Goal: Task Accomplishment & Management: Manage account settings

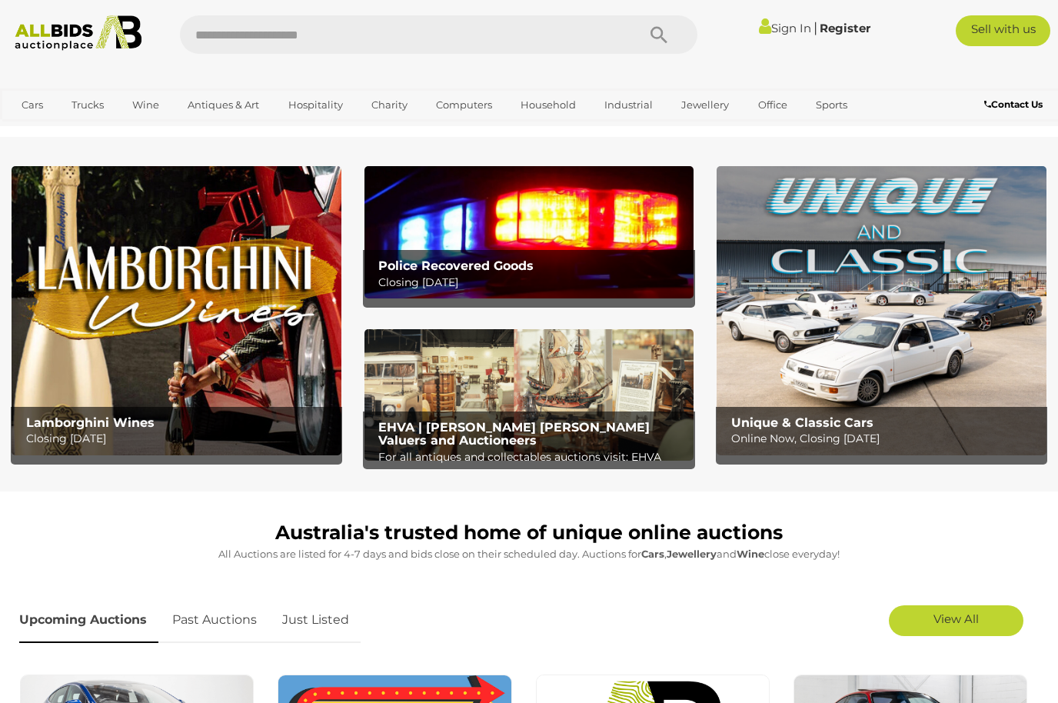
click at [780, 32] on link "Sign In" at bounding box center [785, 28] width 52 height 15
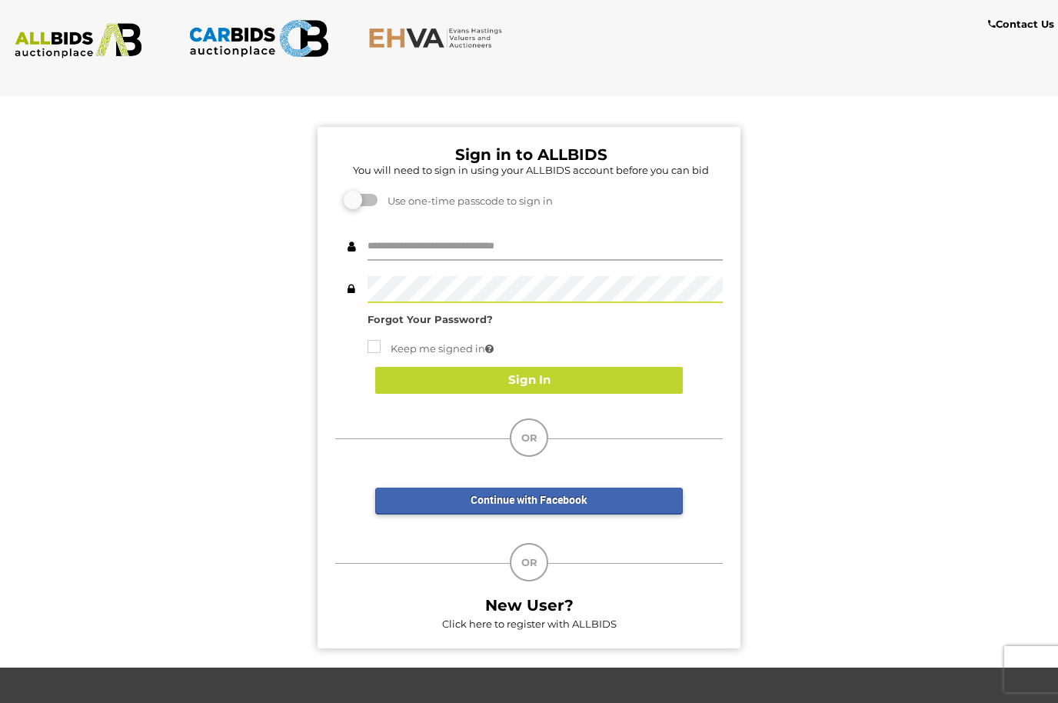
type input "********"
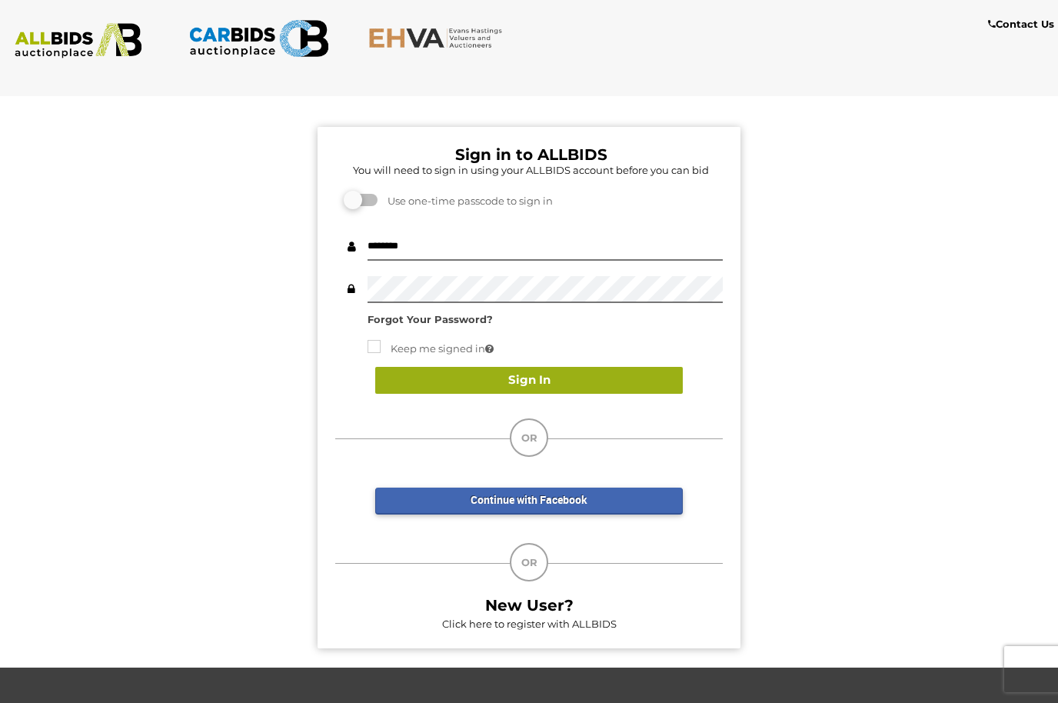
click at [504, 381] on button "Sign In" at bounding box center [528, 380] width 307 height 27
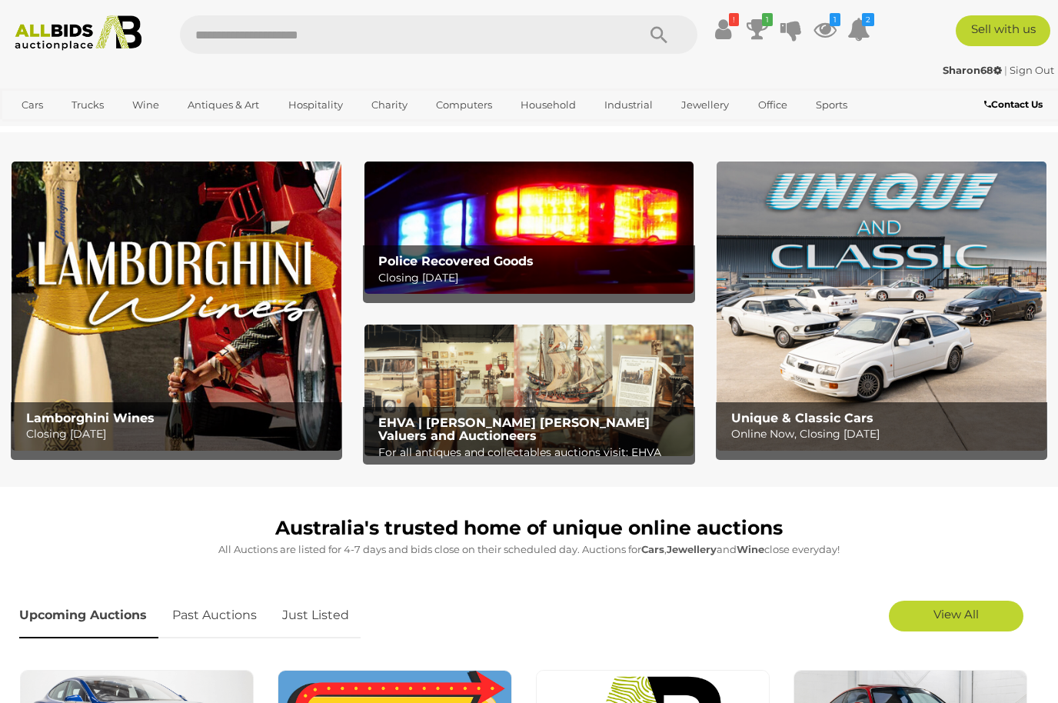
scroll to position [8, 0]
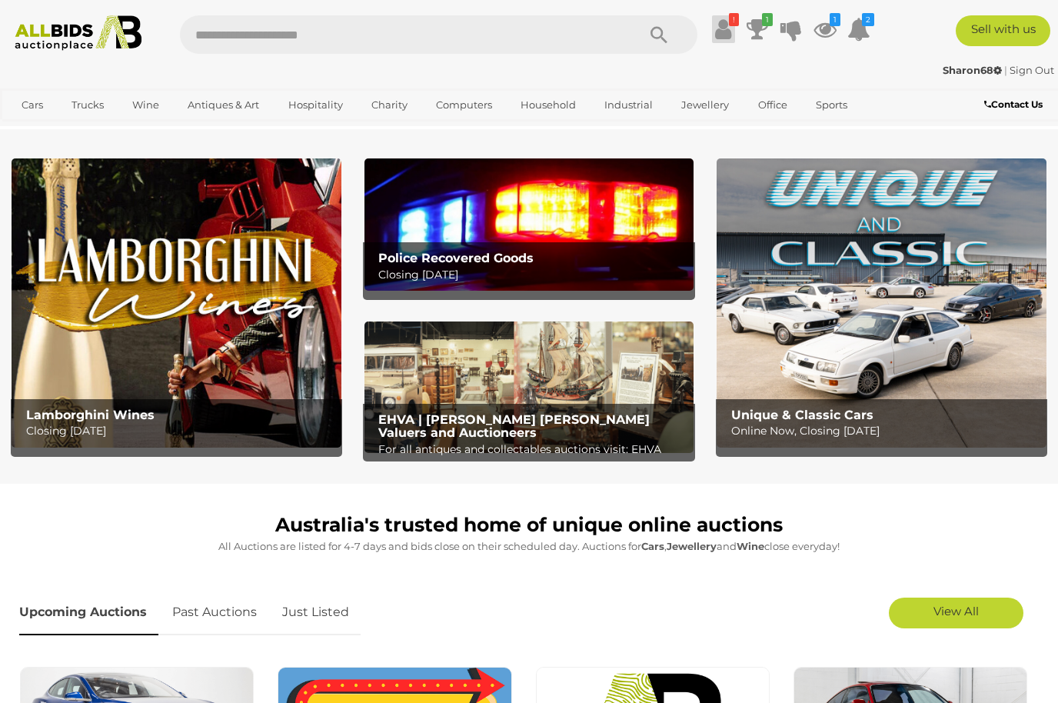
click at [720, 29] on icon at bounding box center [723, 29] width 16 height 28
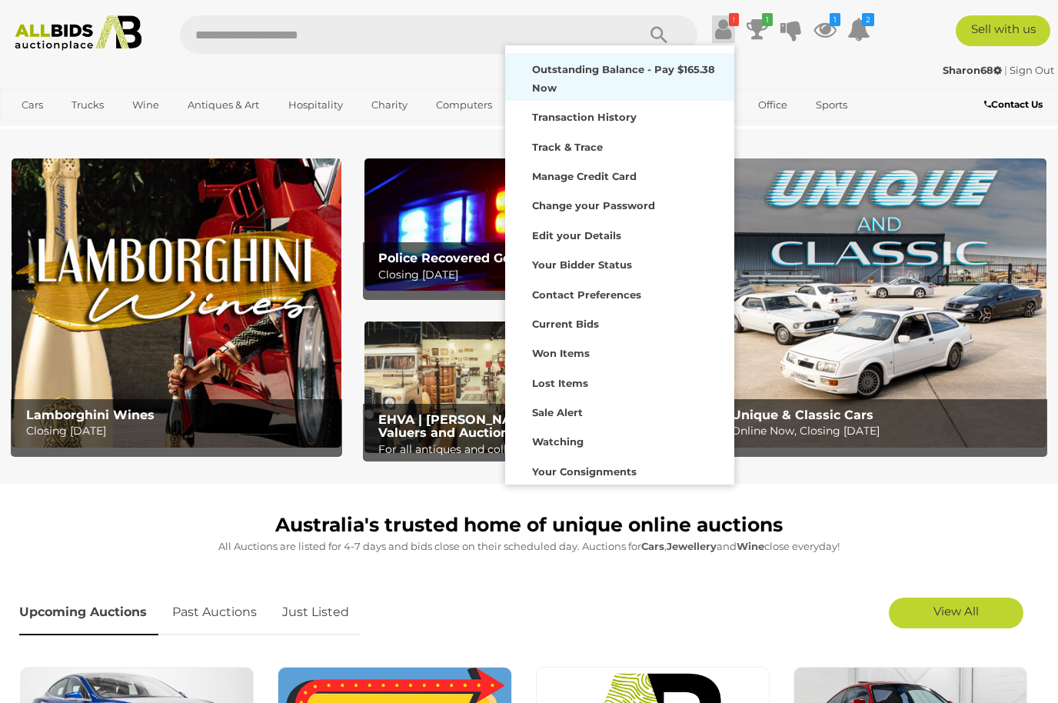
click at [581, 79] on div "Outstanding Balance - Pay $165.38 Now" at bounding box center [619, 77] width 221 height 40
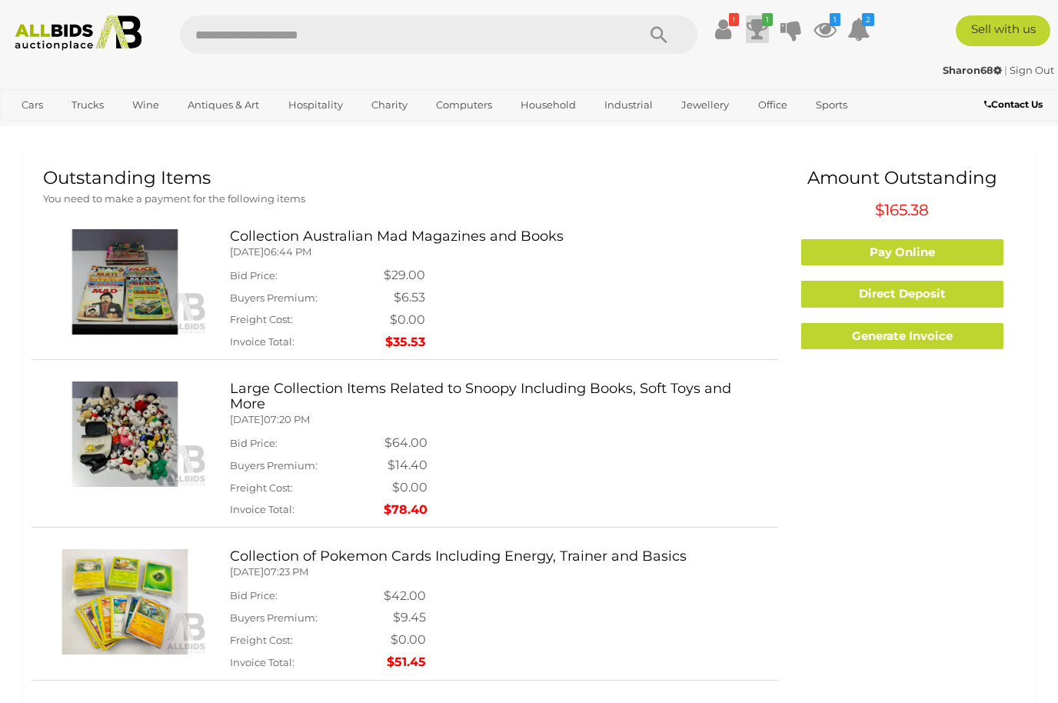
click at [763, 25] on icon "1" at bounding box center [767, 19] width 11 height 13
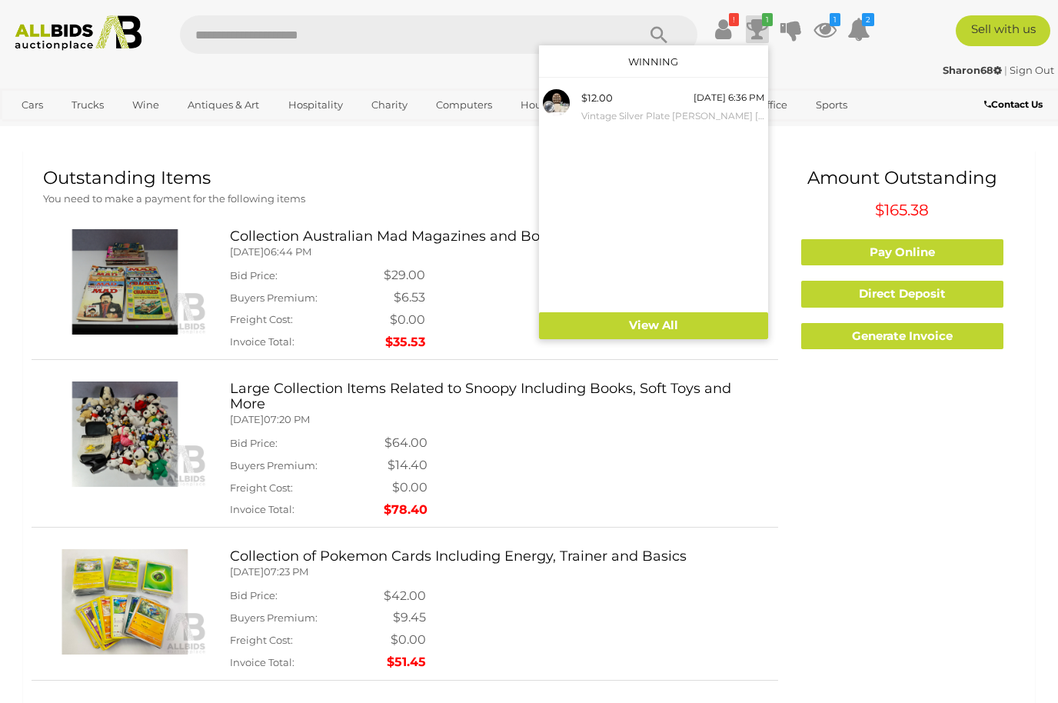
click at [741, 16] on ul "! Outstanding Balance - Pay $165.38 Now Transaction History 1 1" at bounding box center [793, 29] width 168 height 28
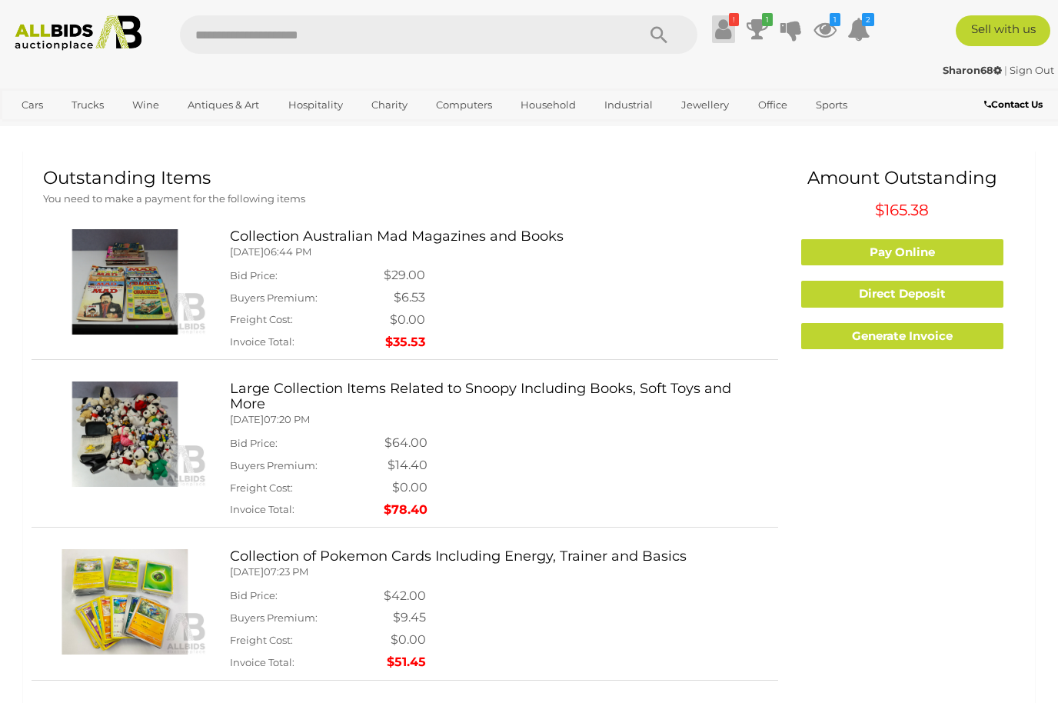
click at [729, 18] on icon "!" at bounding box center [734, 19] width 10 height 13
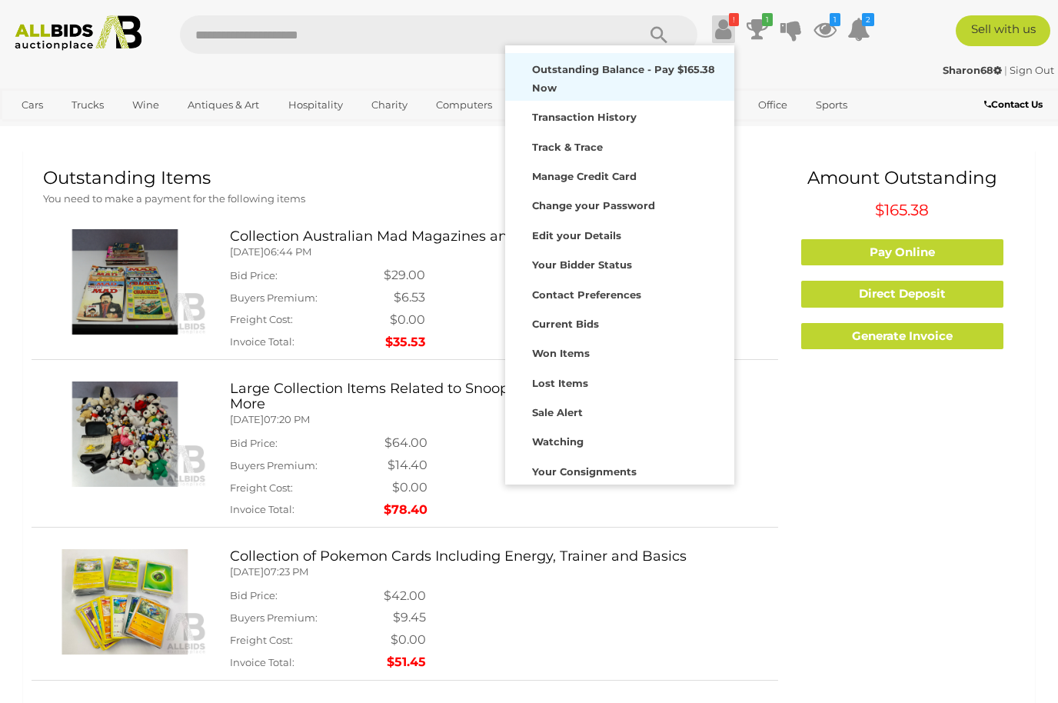
click at [714, 99] on link "Outstanding Balance - Pay $165.38 Now" at bounding box center [619, 77] width 229 height 48
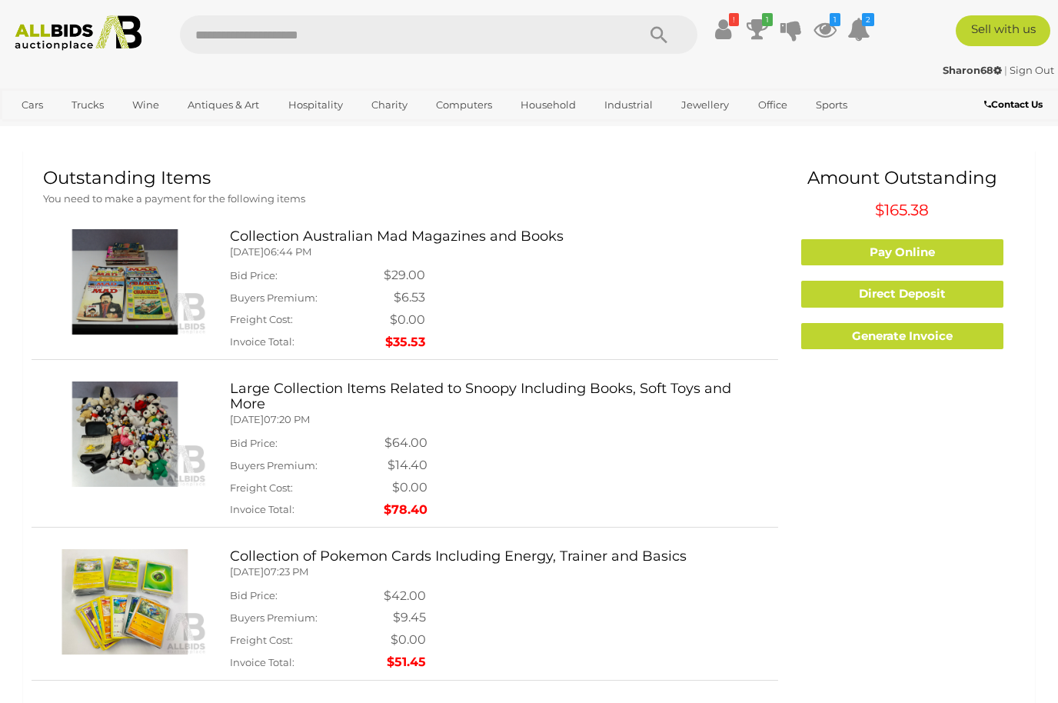
click at [1048, 71] on link "Sign Out" at bounding box center [1031, 70] width 45 height 12
